Goal: Entertainment & Leisure: Consume media (video, audio)

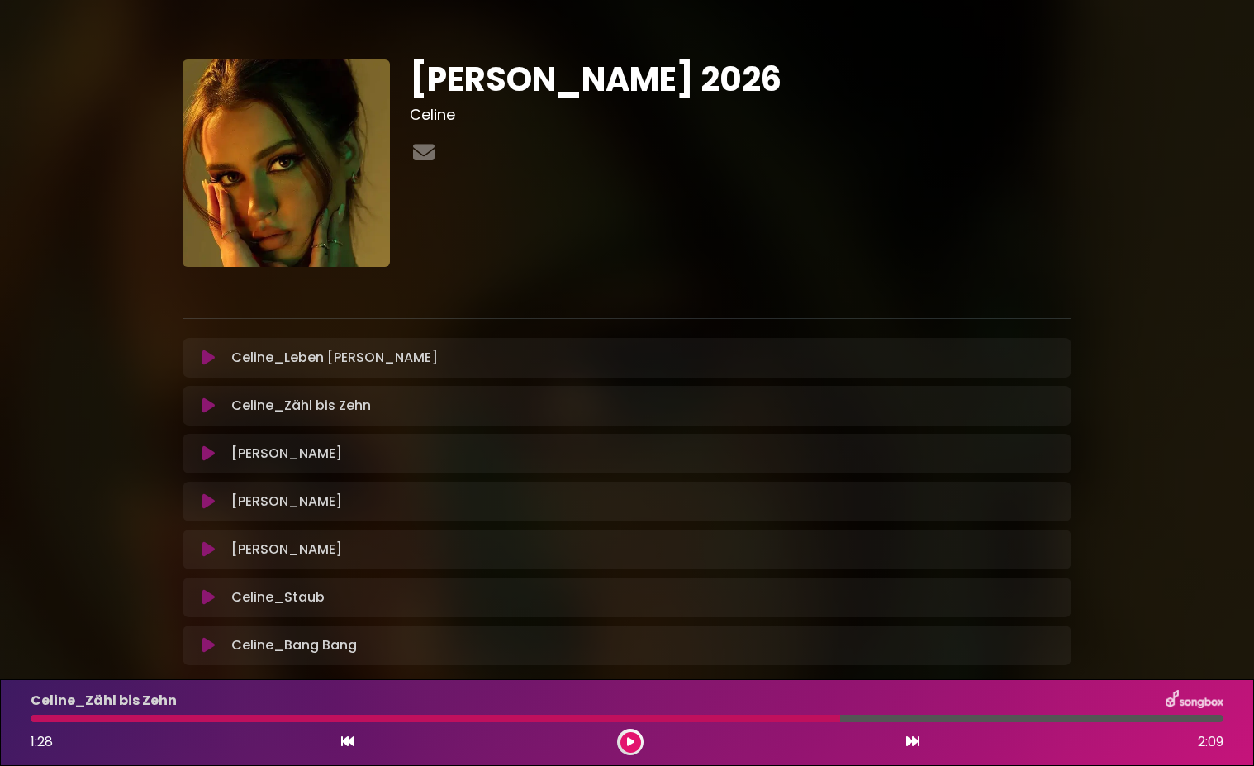
drag, startPoint x: 188, startPoint y: 410, endPoint x: 199, endPoint y: 410, distance: 10.8
click at [192, 410] on div "Celine_Zähl bis Zehn Loading Track..." at bounding box center [627, 406] width 889 height 20
click at [211, 405] on icon at bounding box center [208, 405] width 12 height 17
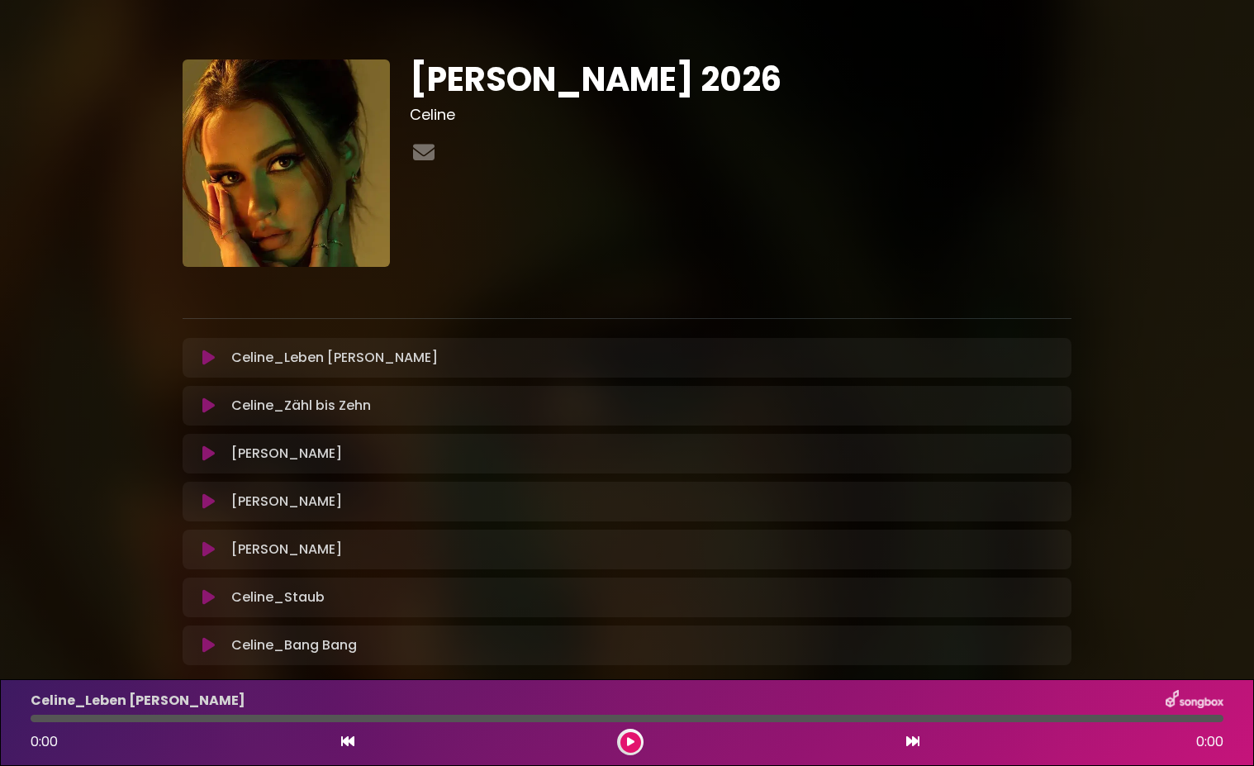
click at [206, 408] on icon at bounding box center [208, 405] width 12 height 17
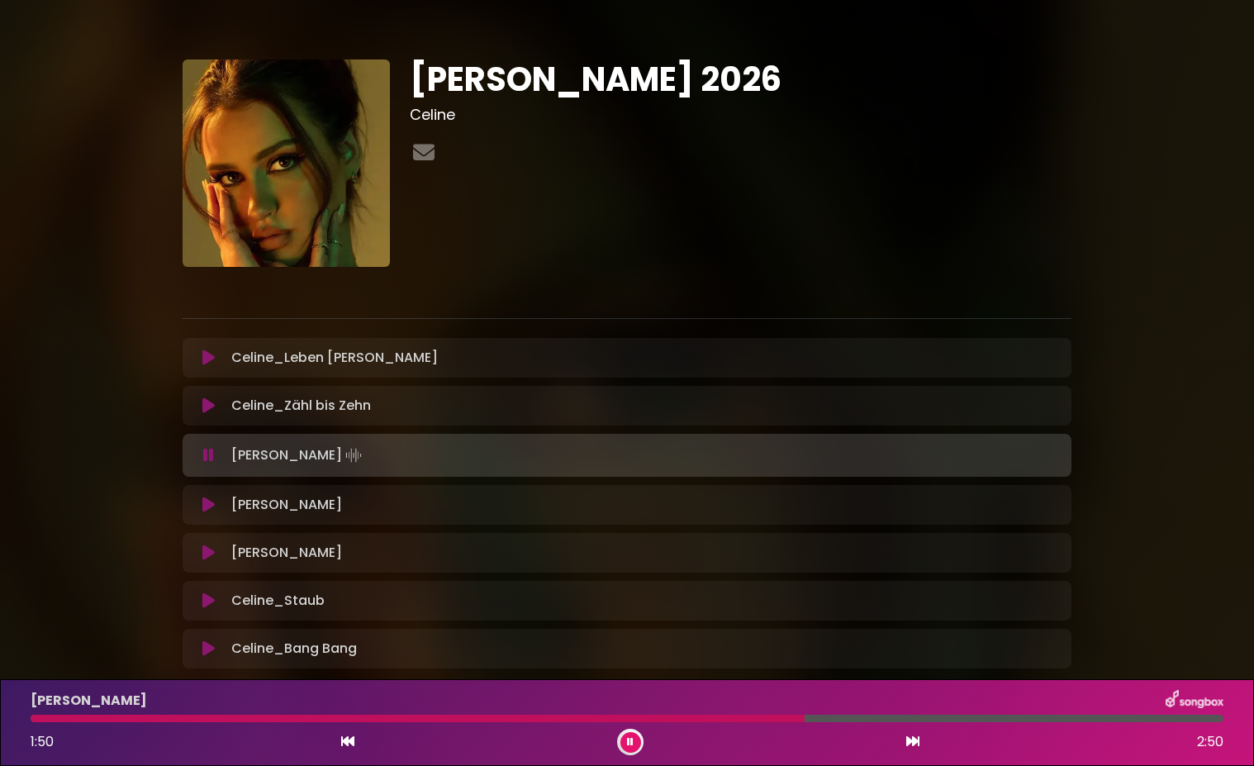
drag, startPoint x: 629, startPoint y: 746, endPoint x: 621, endPoint y: 736, distance: 12.9
click at [628, 746] on icon at bounding box center [630, 742] width 7 height 10
